Goal: Participate in discussion: Engage in conversation with other users on a specific topic

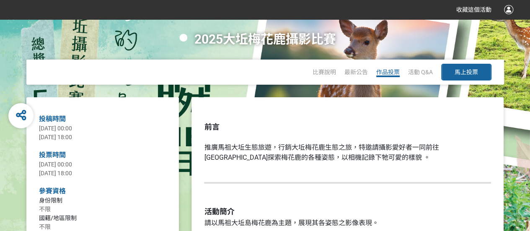
click at [393, 73] on span "作品投票" at bounding box center [387, 72] width 23 height 7
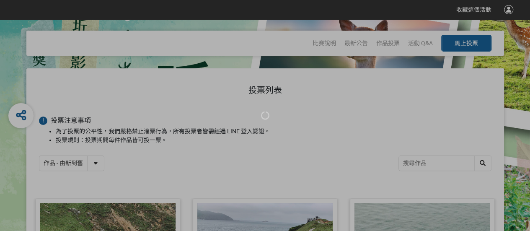
scroll to position [42, 0]
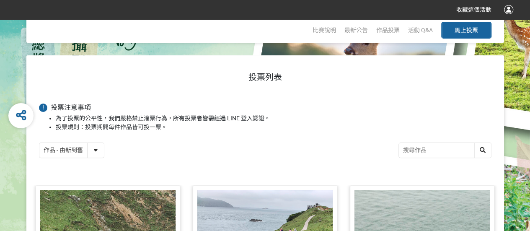
click at [101, 150] on select "作品 - 由新到舊 作品 - 由舊到新 票數 - 由多到少 票數 - 由少到多" at bounding box center [71, 150] width 65 height 15
select select "vote"
click at [39, 143] on select "作品 - 由新到舊 作品 - 由舊到新 票數 - 由多到少 票數 - 由少到多" at bounding box center [71, 150] width 65 height 15
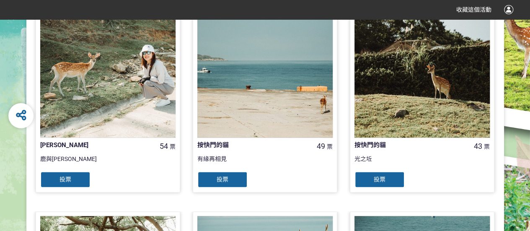
scroll to position [671, 0]
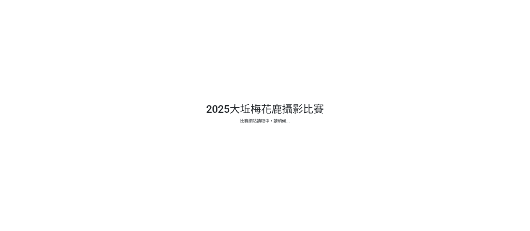
select select "vote"
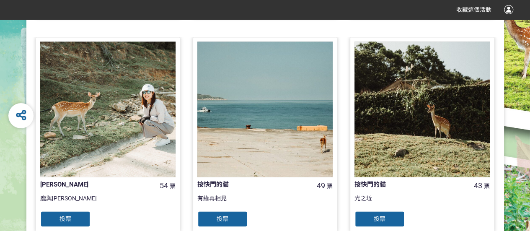
scroll to position [629, 0]
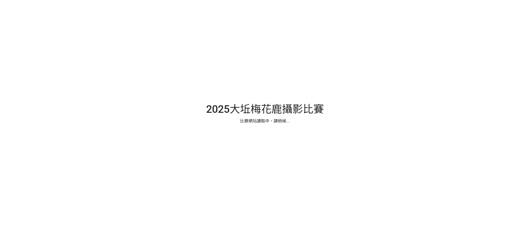
scroll to position [76, 0]
select select "vote"
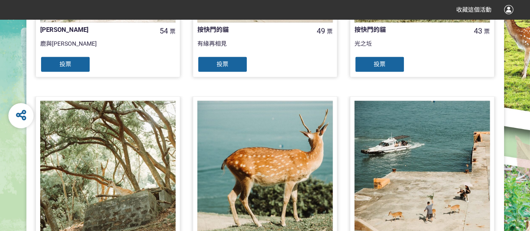
scroll to position [722, 0]
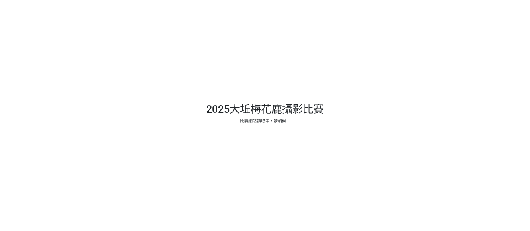
scroll to position [76, 0]
select select "vote"
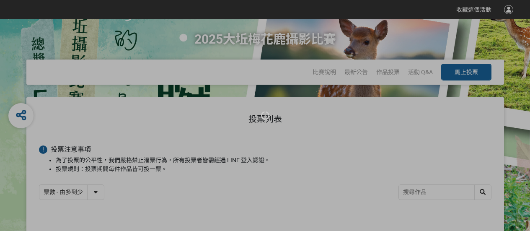
select select "vote"
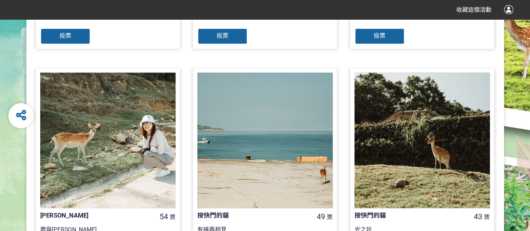
scroll to position [419, 0]
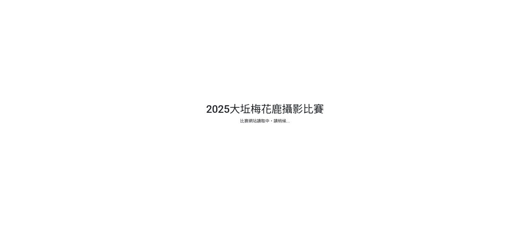
scroll to position [76, 0]
select select "vote"
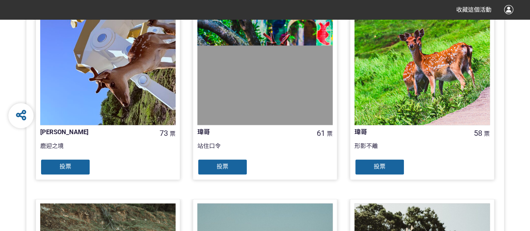
scroll to position [419, 0]
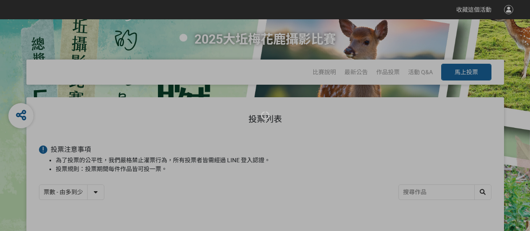
select select "vote"
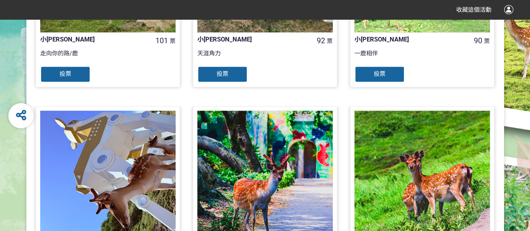
scroll to position [345, 0]
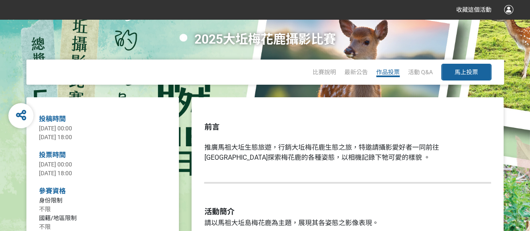
click at [395, 73] on span "作品投票" at bounding box center [387, 72] width 23 height 7
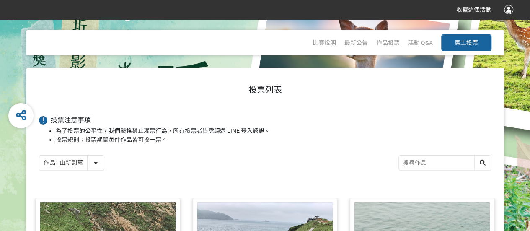
scroll to position [42, 0]
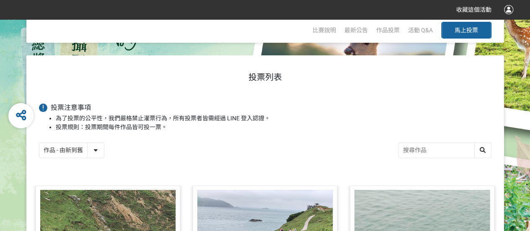
click at [95, 151] on select "作品 - 由新到舊 作品 - 由舊到新 票數 - 由多到少 票數 - 由少到多" at bounding box center [71, 150] width 65 height 15
select select "vote"
click at [39, 143] on select "作品 - 由新到舊 作品 - 由舊到新 票數 - 由多到少 票數 - 由少到多" at bounding box center [71, 150] width 65 height 15
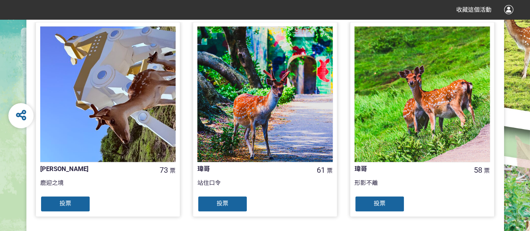
scroll to position [545, 0]
